Goal: Information Seeking & Learning: Learn about a topic

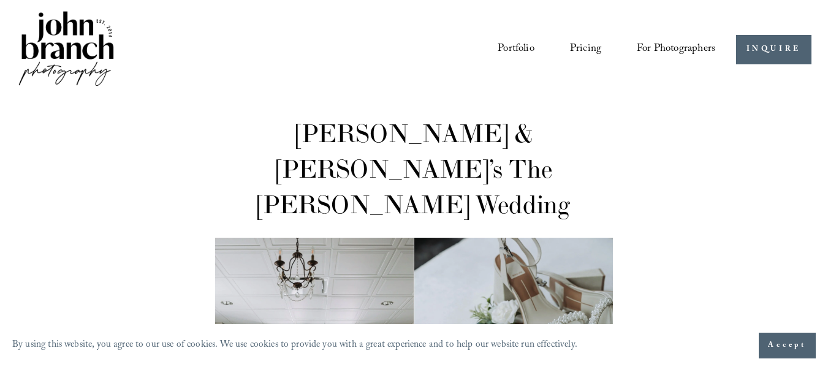
click at [0, 0] on span "Presets" at bounding box center [0, 0] width 0 height 0
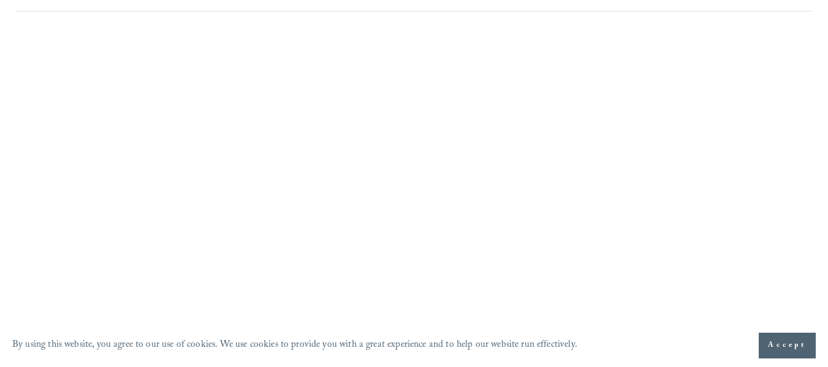
scroll to position [942, 0]
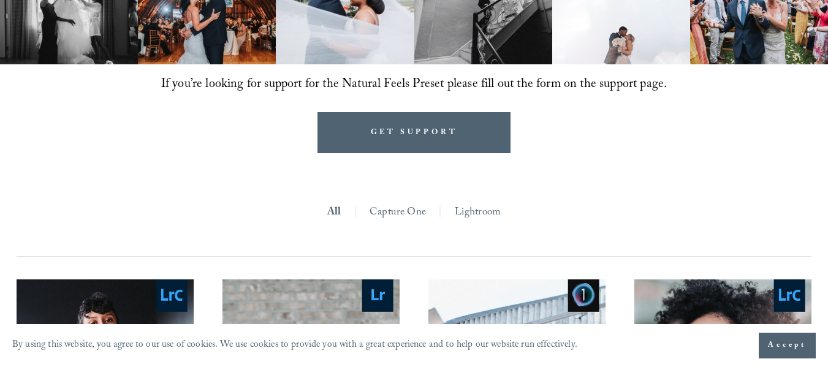
click at [407, 221] on link "Capture One" at bounding box center [397, 213] width 56 height 21
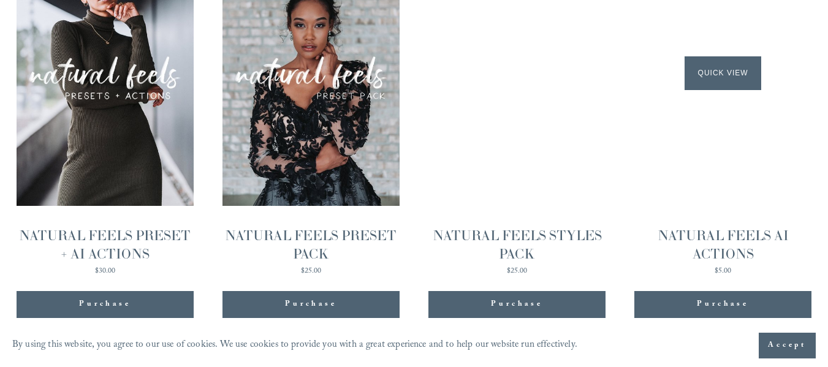
scroll to position [1370, 0]
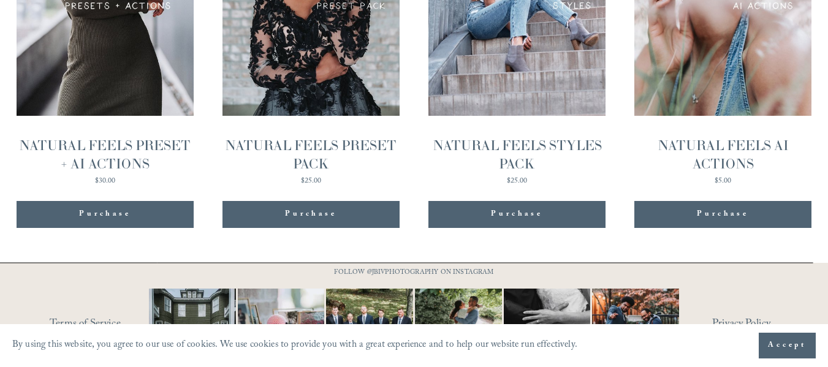
click at [784, 348] on span "Accept" at bounding box center [787, 345] width 39 height 12
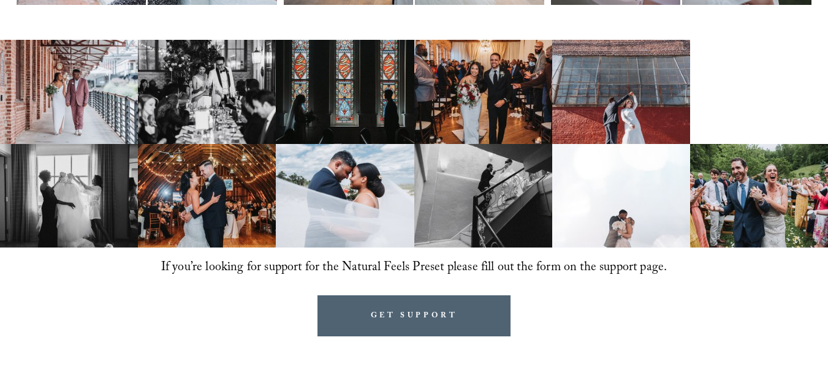
scroll to position [452, 0]
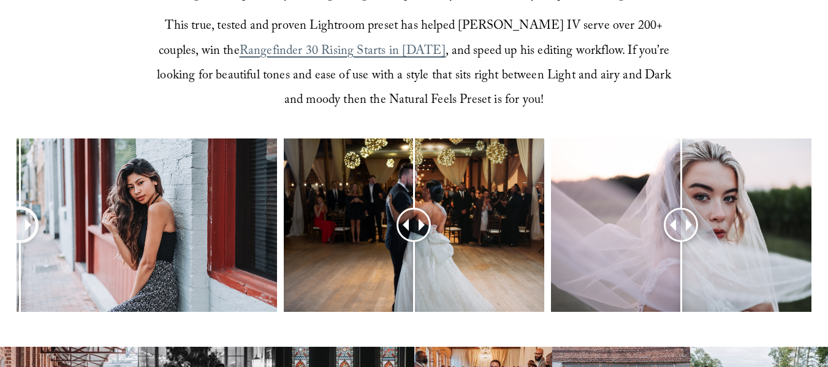
drag, startPoint x: 150, startPoint y: 229, endPoint x: 17, endPoint y: 227, distance: 133.6
click at [17, 227] on div at bounding box center [20, 225] width 32 height 32
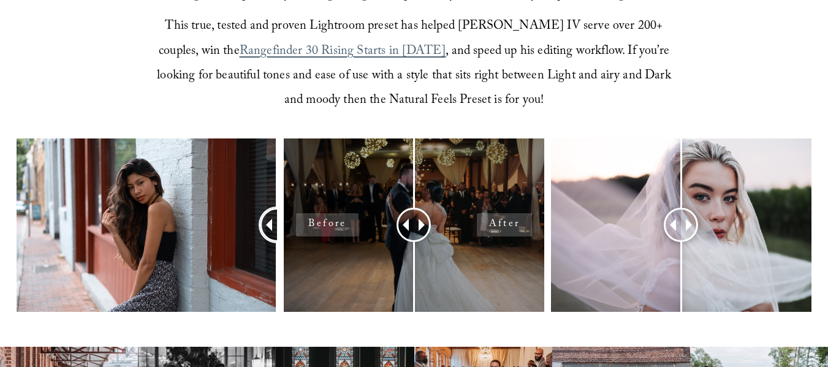
drag, startPoint x: 26, startPoint y: 227, endPoint x: 353, endPoint y: 245, distance: 327.7
click at [342, 237] on div at bounding box center [414, 242] width 828 height 208
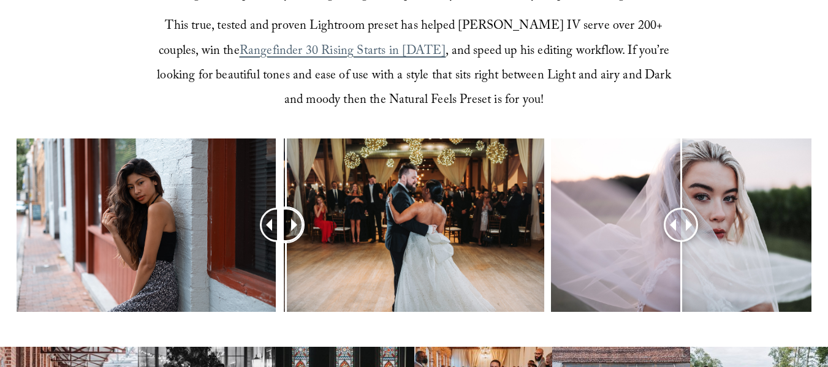
drag, startPoint x: 417, startPoint y: 227, endPoint x: 286, endPoint y: 230, distance: 130.5
click at [286, 230] on div at bounding box center [285, 225] width 31 height 31
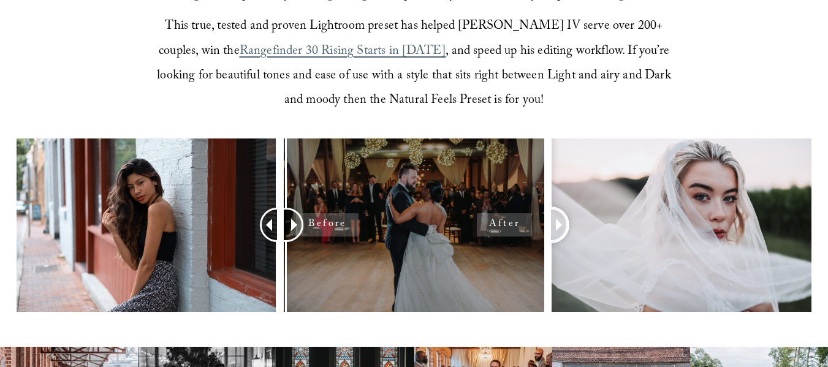
drag, startPoint x: 684, startPoint y: 231, endPoint x: 524, endPoint y: 236, distance: 160.0
click at [524, 236] on div at bounding box center [414, 242] width 828 height 208
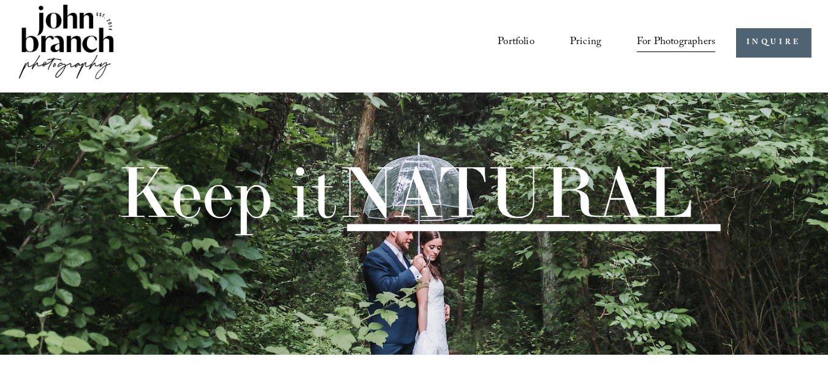
scroll to position [0, 0]
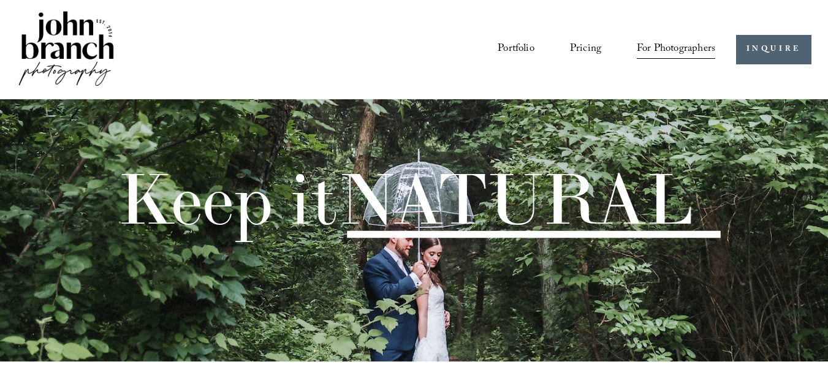
click at [416, 23] on div "Portfolio Pricing For Photographers Presets Education Courses" at bounding box center [366, 50] width 698 height 83
click at [573, 47] on link "Pricing" at bounding box center [585, 49] width 31 height 23
